Goal: Navigation & Orientation: Go to known website

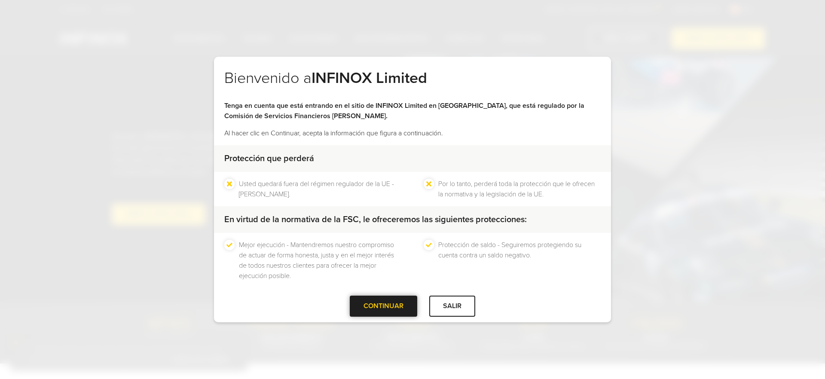
click at [384, 307] on div at bounding box center [384, 307] width 0 height 0
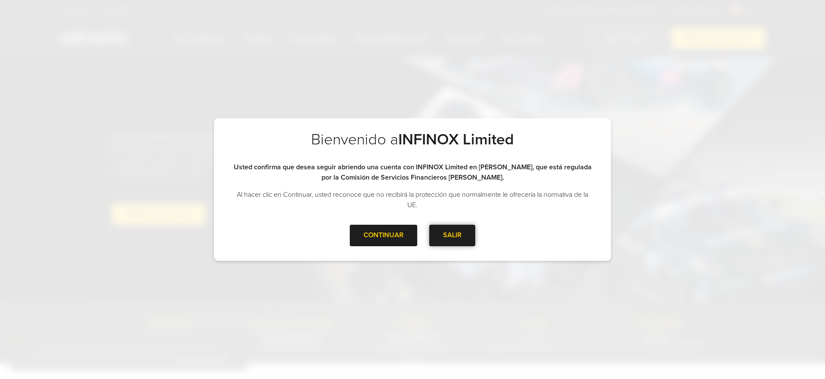
click at [453, 236] on div at bounding box center [453, 236] width 0 height 0
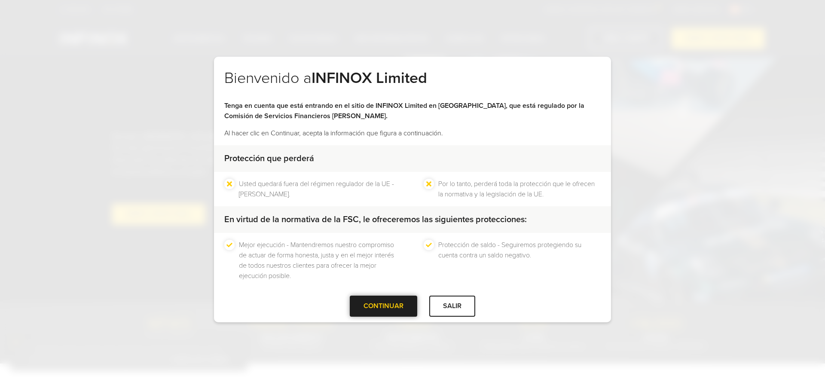
click at [389, 308] on div "CONTINUAR" at bounding box center [383, 306] width 67 height 21
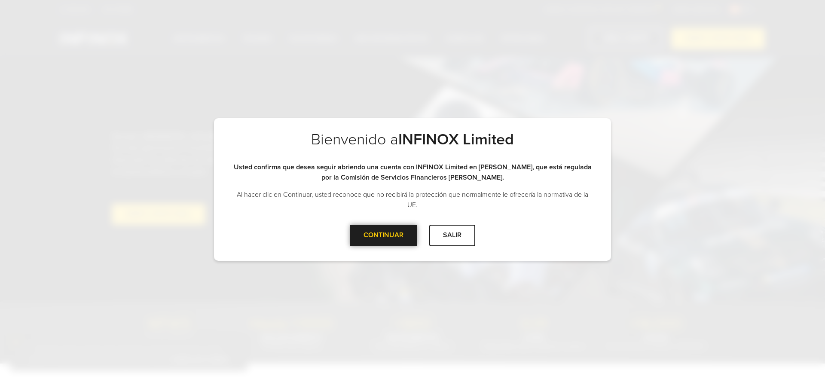
click at [394, 237] on div "CONTINUAR" at bounding box center [383, 235] width 67 height 21
